Goal: Complete application form

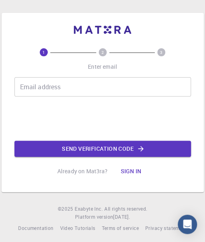
click at [51, 90] on div "Email address Email address" at bounding box center [102, 86] width 177 height 19
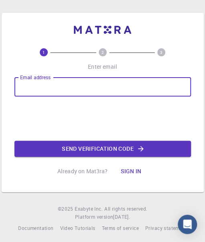
type input "[EMAIL_ADDRESS][DOMAIN_NAME]"
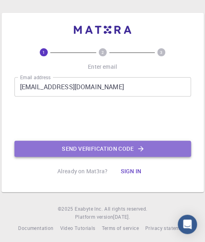
click at [84, 147] on button "Send verification code" at bounding box center [102, 149] width 177 height 16
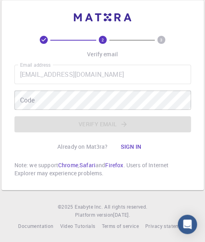
scroll to position [13, 0]
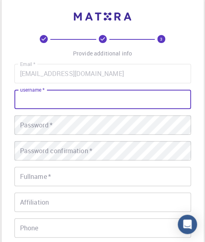
click at [91, 99] on input "username   *" at bounding box center [102, 99] width 177 height 19
type input "sayanm25"
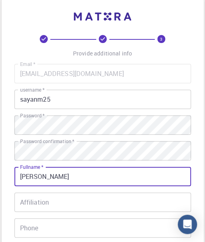
type input "[PERSON_NAME]"
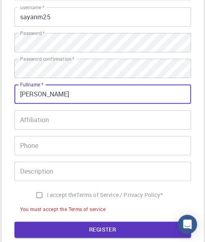
scroll to position [96, 0]
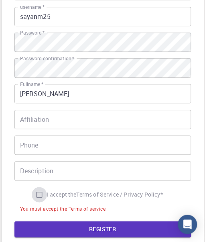
click at [35, 197] on input "I accept the Terms of Service / Privacy Policy *" at bounding box center [39, 194] width 15 height 15
checkbox input "true"
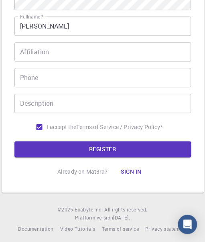
scroll to position [167, 0]
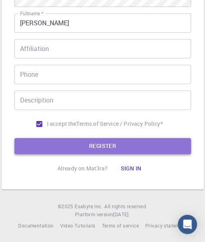
click at [84, 147] on button "REGISTER" at bounding box center [102, 146] width 177 height 16
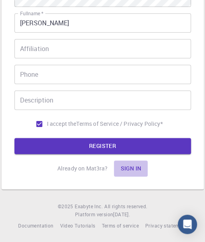
click at [130, 168] on button "Sign in" at bounding box center [131, 168] width 34 height 16
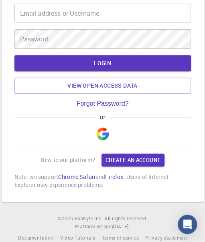
scroll to position [57, 0]
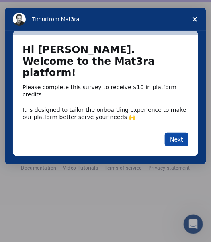
click at [174, 133] on button "Next" at bounding box center [177, 140] width 24 height 14
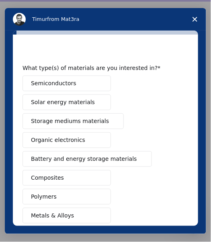
click at [174, 118] on div "Semiconductors Solar energy materials Storage mediums materials Organic electro…" at bounding box center [106, 188] width 166 height 224
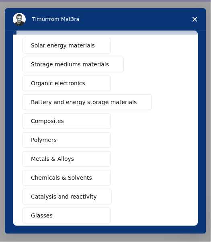
scroll to position [56, 0]
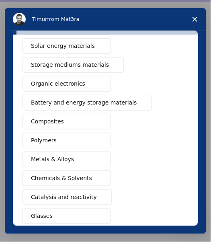
click at [46, 84] on span "Organic electronics" at bounding box center [58, 84] width 54 height 8
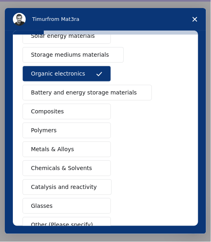
scroll to position [83, 0]
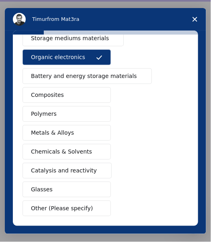
click at [53, 148] on span "Chemicals & Solvents" at bounding box center [61, 152] width 61 height 8
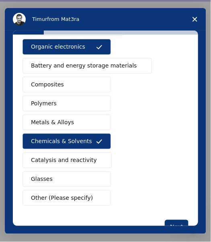
scroll to position [107, 0]
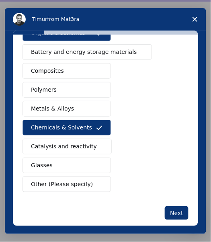
click at [67, 146] on span "Catalysis and reactivity" at bounding box center [64, 146] width 66 height 8
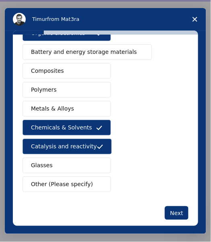
click at [59, 184] on span "Other (Please specify)" at bounding box center [62, 184] width 62 height 8
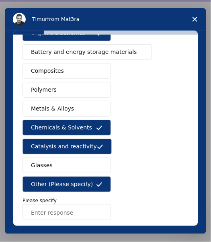
click at [45, 207] on input "Enter response" at bounding box center [67, 212] width 88 height 16
type input "o"
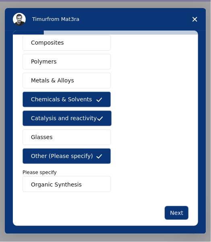
type input "Organic Synthesis"
click at [136, 193] on div "What type(s) of materials are you interested in? Semiconductors Solar energy ma…" at bounding box center [106, 64] width 166 height 311
click at [170, 208] on button "Next" at bounding box center [177, 213] width 24 height 14
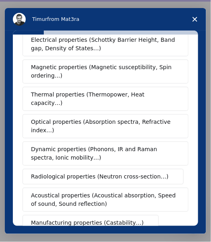
scroll to position [51, 0]
click at [54, 76] on span "Magnetic properties (Magnetic susceptibility, Spin ordering…)" at bounding box center [103, 71] width 144 height 17
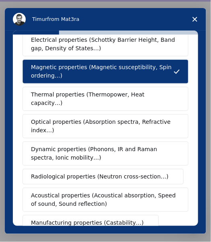
click at [86, 118] on span "Optical properties (Absorption spectra, Refractive index…)" at bounding box center [103, 126] width 144 height 17
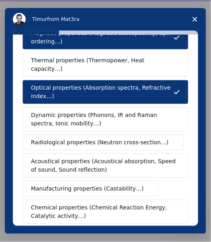
scroll to position [86, 0]
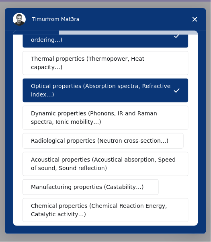
click at [94, 109] on span "Dynamic properties (Phonons, IR and Raman spectra, Ionic mobility…)" at bounding box center [103, 117] width 144 height 17
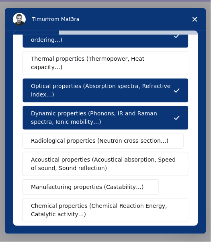
click at [88, 137] on span "Radiological properties (Neutron cross-section…)" at bounding box center [100, 141] width 138 height 8
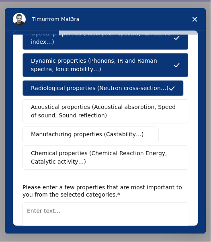
scroll to position [141, 0]
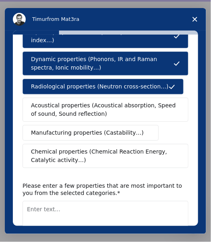
click at [83, 148] on span "Chemical properties (Chemical Reaction Energy, Catalytic activity…)" at bounding box center [103, 156] width 144 height 17
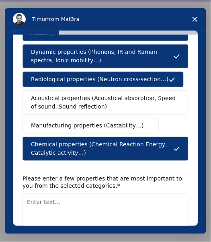
scroll to position [174, 0]
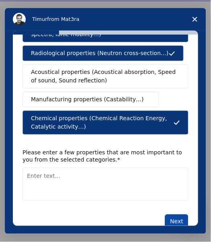
click at [173, 215] on button "Next" at bounding box center [177, 222] width 24 height 14
click at [42, 168] on textarea "Enter text..." at bounding box center [106, 184] width 166 height 33
type textarea "h"
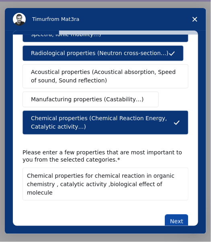
type textarea "Chemical properties for chemical reaction in organic chemistry , catalytic acti…"
click at [172, 215] on button "Next" at bounding box center [177, 222] width 24 height 14
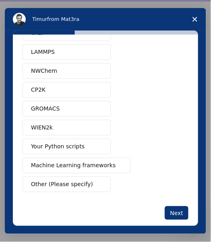
scroll to position [49, 0]
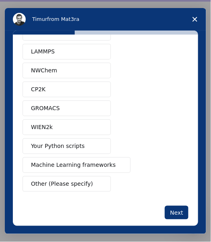
click at [46, 180] on span "Other (Please specify)" at bounding box center [62, 184] width 62 height 8
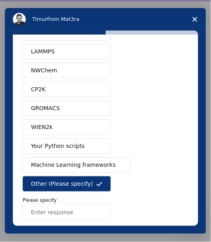
click at [46, 180] on span "Other (Please specify)" at bounding box center [62, 184] width 62 height 8
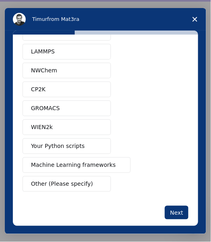
click at [64, 181] on span "Other (Please specify)" at bounding box center [62, 184] width 62 height 8
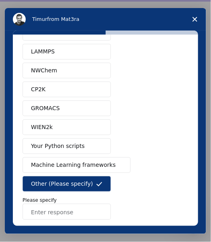
click at [41, 209] on input "Enter response" at bounding box center [67, 212] width 88 height 16
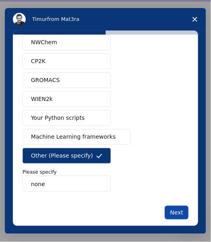
type input "none"
click at [176, 206] on button "Next" at bounding box center [177, 213] width 24 height 14
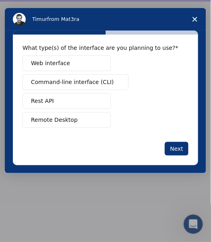
scroll to position [0, 0]
click at [63, 103] on button "Rest API" at bounding box center [67, 101] width 88 height 16
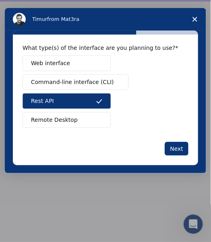
click at [90, 123] on button "Remote Desktop" at bounding box center [67, 120] width 88 height 16
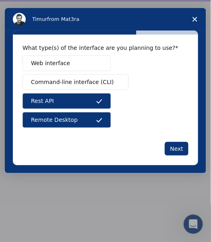
click at [189, 149] on div "What type(s) of the interface are you planning to use? Web interface Command-li…" at bounding box center [105, 100] width 185 height 131
click at [171, 146] on button "Next" at bounding box center [177, 149] width 24 height 14
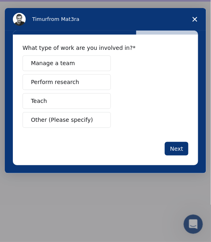
click at [171, 146] on button "Next" at bounding box center [177, 149] width 24 height 14
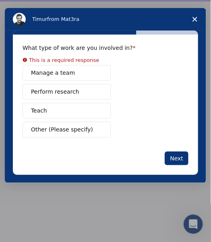
click at [34, 66] on button "Manage a team" at bounding box center [67, 73] width 88 height 16
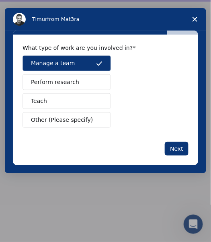
click at [52, 68] on button "Manage a team" at bounding box center [67, 63] width 88 height 16
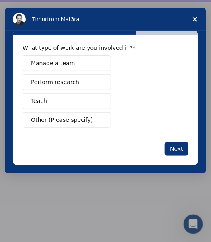
click at [64, 124] on button "Other (Please specify)" at bounding box center [67, 120] width 88 height 16
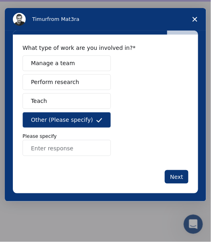
click at [45, 148] on input "Enter response" at bounding box center [67, 148] width 88 height 16
type input "student"
click at [176, 177] on button "Next" at bounding box center [177, 177] width 24 height 14
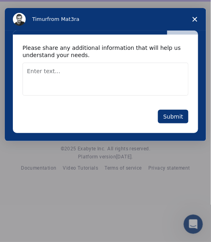
click at [35, 67] on textarea "Enter text..." at bounding box center [106, 79] width 166 height 33
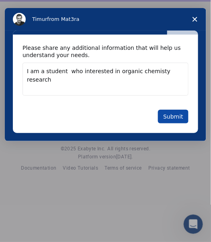
type textarea "I am a student who interested in organic chemisty research"
click at [173, 118] on button "Submit" at bounding box center [173, 117] width 31 height 14
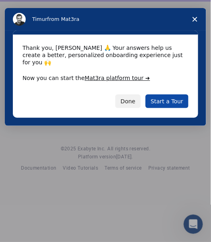
click at [167, 94] on link "Start a Tour" at bounding box center [167, 101] width 43 height 14
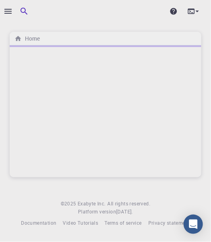
click at [93, 86] on div at bounding box center [106, 111] width 192 height 132
